Goal: Information Seeking & Learning: Learn about a topic

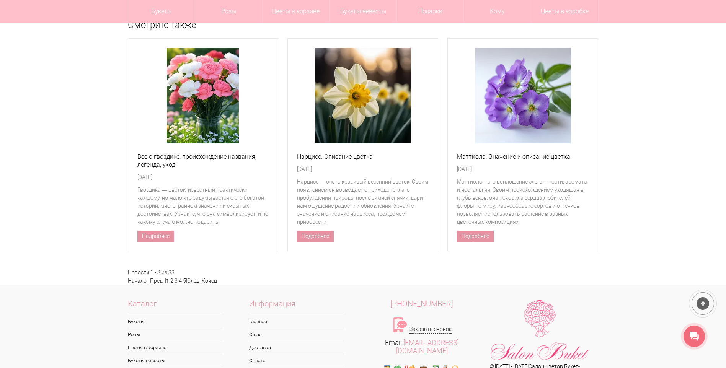
scroll to position [3647, 0]
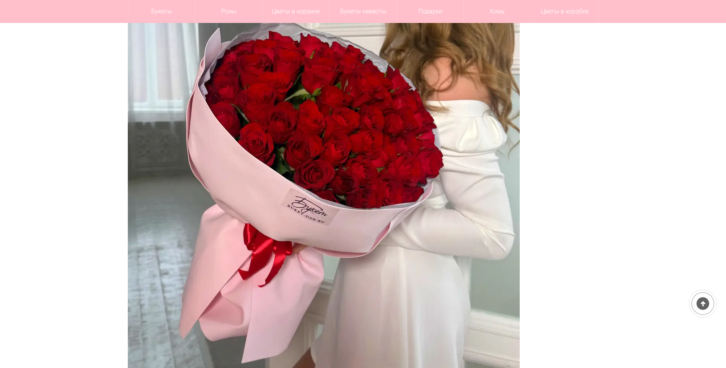
scroll to position [1339, 0]
